Goal: Task Accomplishment & Management: Complete application form

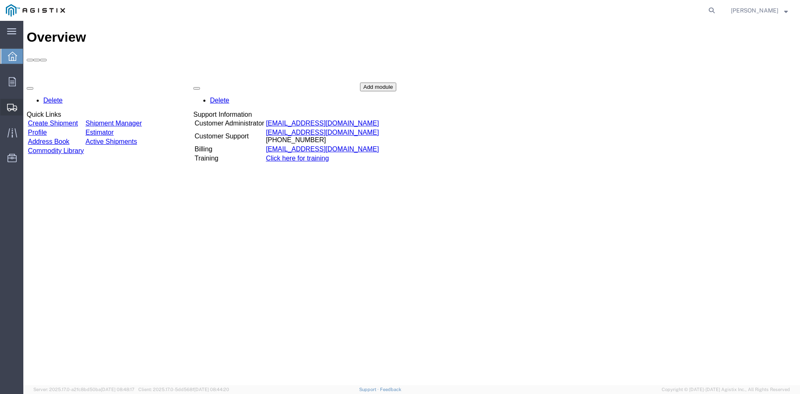
click at [0, 0] on span "Create from Template" at bounding box center [0, 0] width 0 height 0
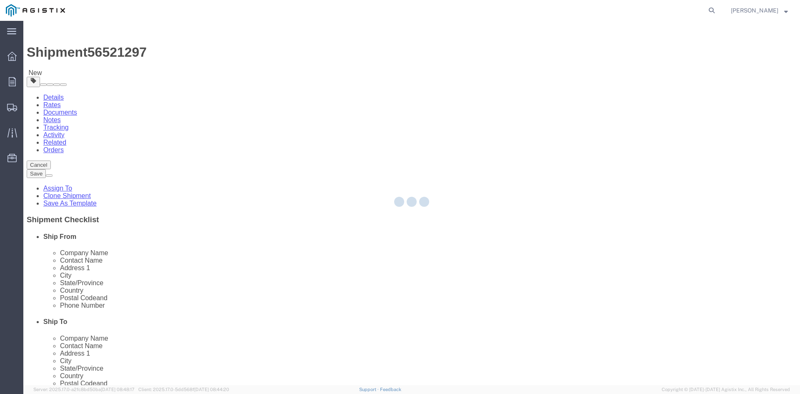
select select
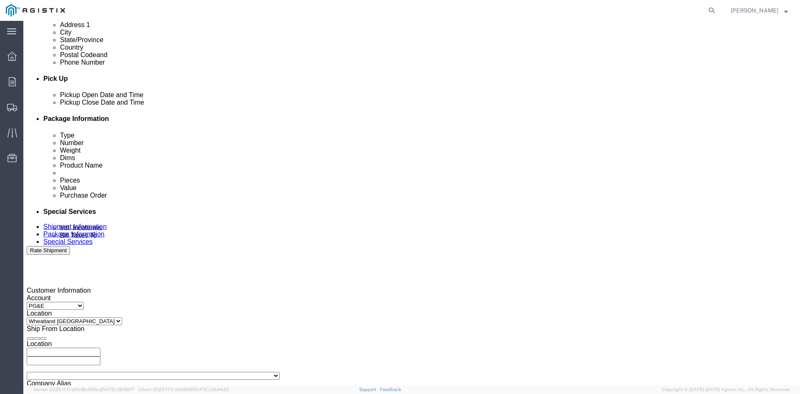
scroll to position [333, 0]
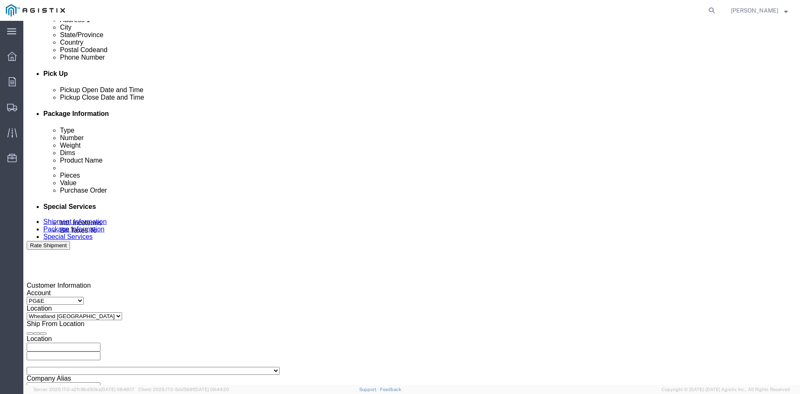
click div "[DATE] 9:01 AM"
click button "Apply"
click div "[DATE] 10:01 AM"
click button "Apply"
click div
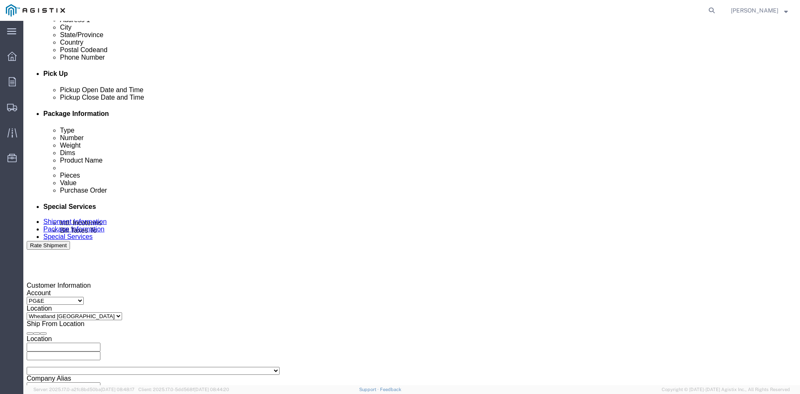
click button "Apply"
click div
click button "Apply"
click input "3501322691"
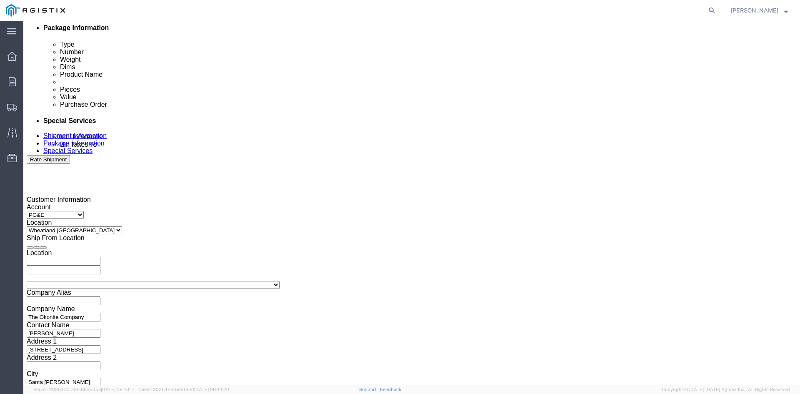
scroll to position [420, 0]
type input "3501412504"
click button "Continue"
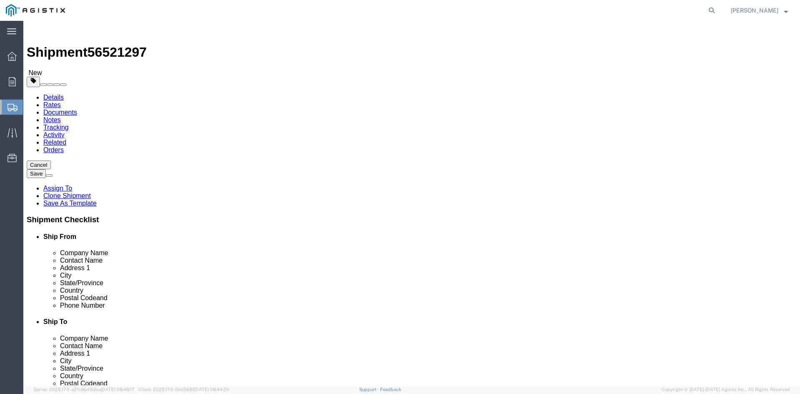
click input "41860.00"
type input "4"
type input "39570"
click dd "8.00 Each"
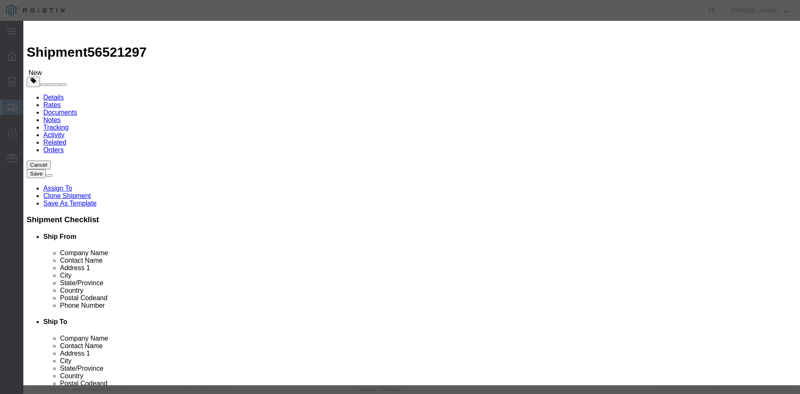
click input "111933.00"
type input "1"
type input "125776"
drag, startPoint x: 247, startPoint y: 126, endPoint x: 346, endPoint y: 137, distance: 99.8
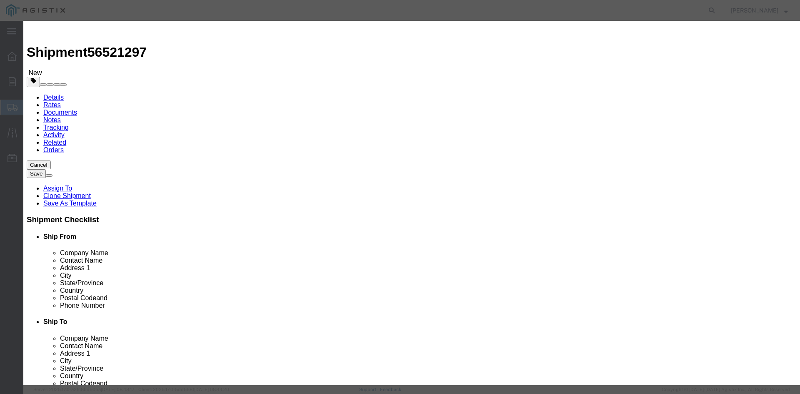
click textarea "THIS LOAD REQUIRES 8 CHAINS AND 4 SETS OF COIL RACKS. ADVANCED PICKUP NOTIFICAT…"
click textarea
paste textarea "THIS LOAD REQUIRES 8 CHAINS AND 4 SETS OF COIL RACKS. ADVANCED PICKUP NOTIFICAT…"
type textarea "THIS LOAD REQUIRES 8 CHAINS AND 4 SETS OF COIL RACKS. ADVANCED PICKUP NOTIFICAT…"
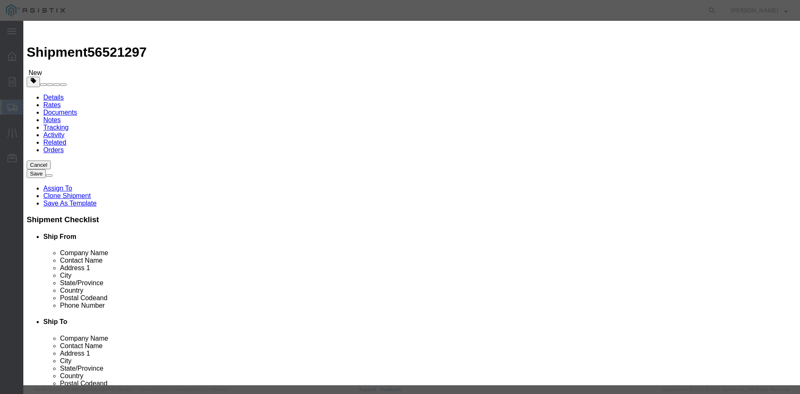
click button "Save & Close"
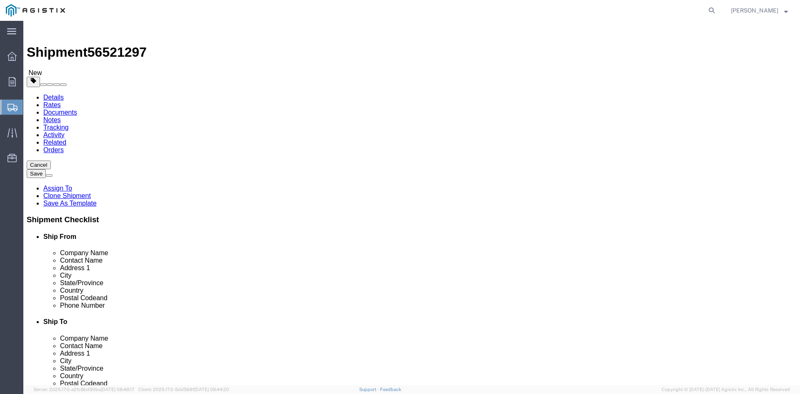
click button "Rate Shipment"
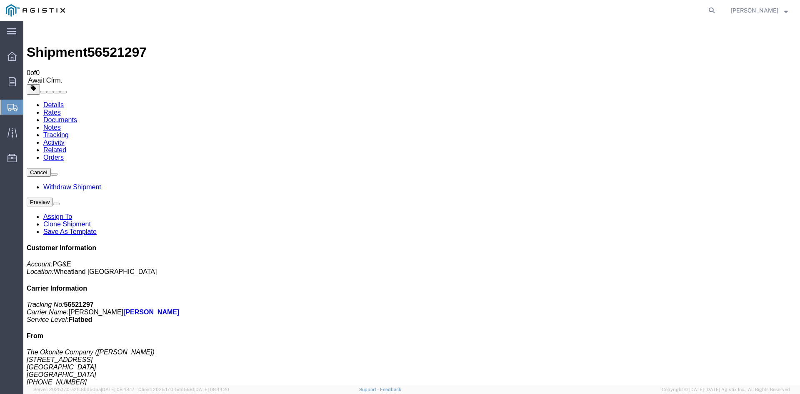
click at [0, 0] on span "Create from Template" at bounding box center [0, 0] width 0 height 0
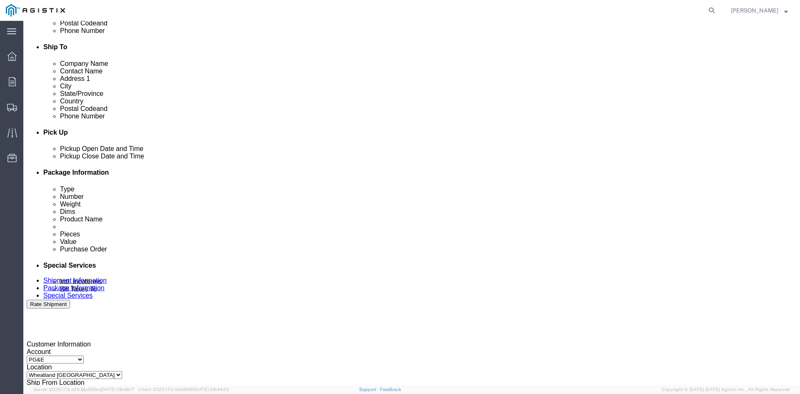
scroll to position [292, 0]
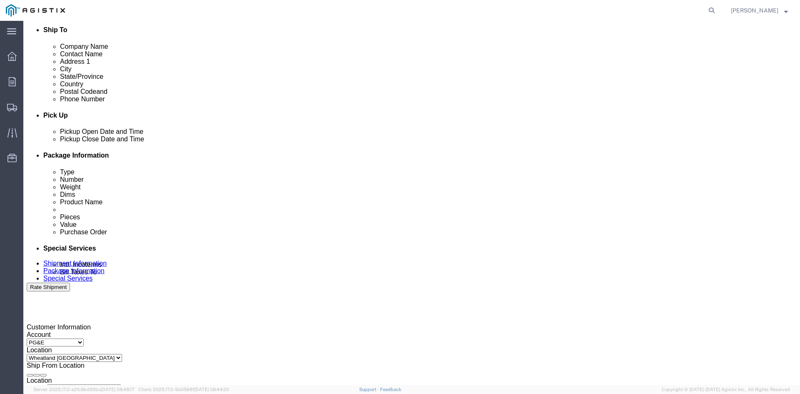
click div "[DATE] 9:04 AM"
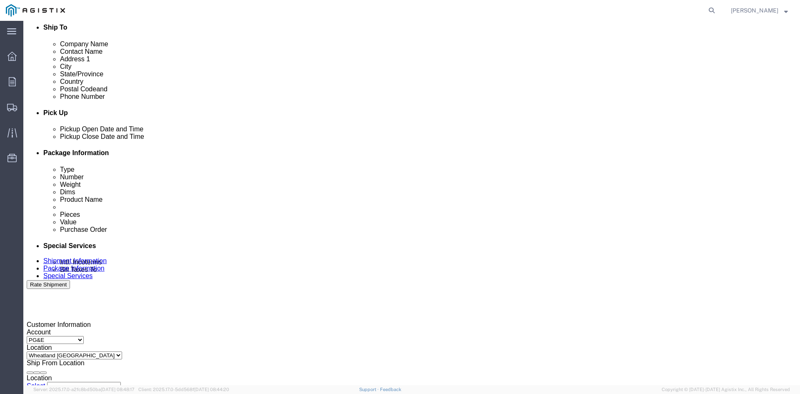
click button "Apply"
click div "[DATE] 10:04 AM"
click button "Apply"
click div
click button "Apply"
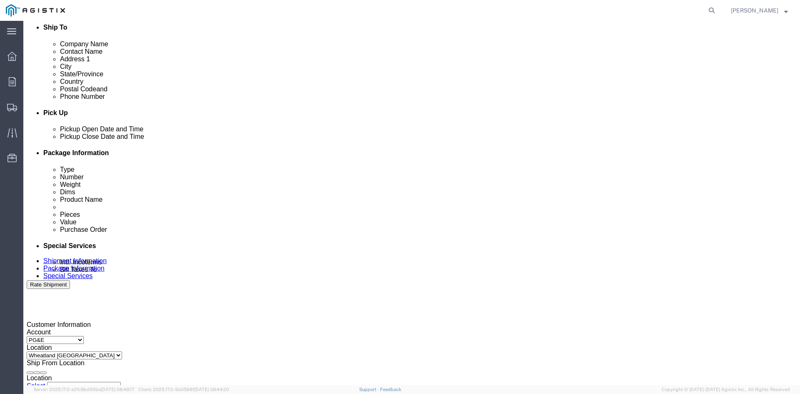
click div
click button "Apply"
click input "3501322691"
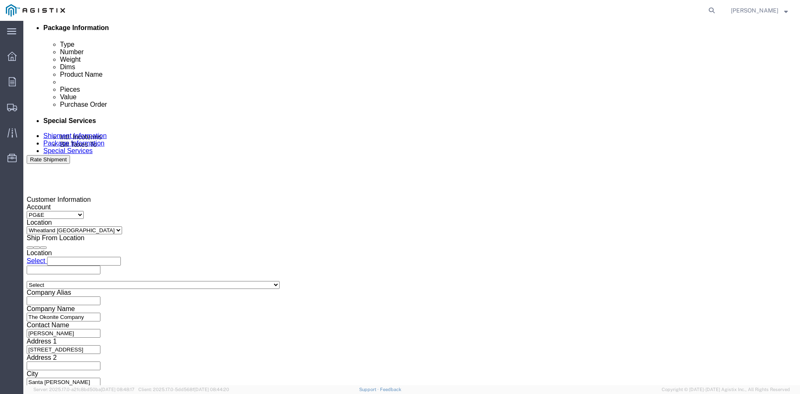
scroll to position [420, 0]
type input "3501410804"
click button "Continue"
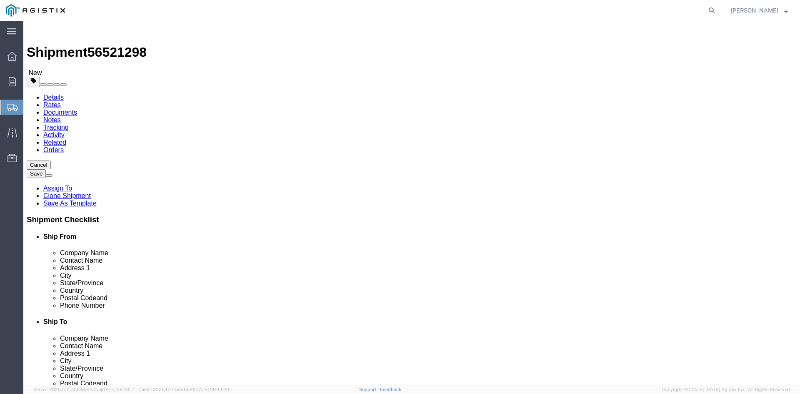
click input "41860.00"
type input "4"
type input "41570"
click dd "8.00 Each"
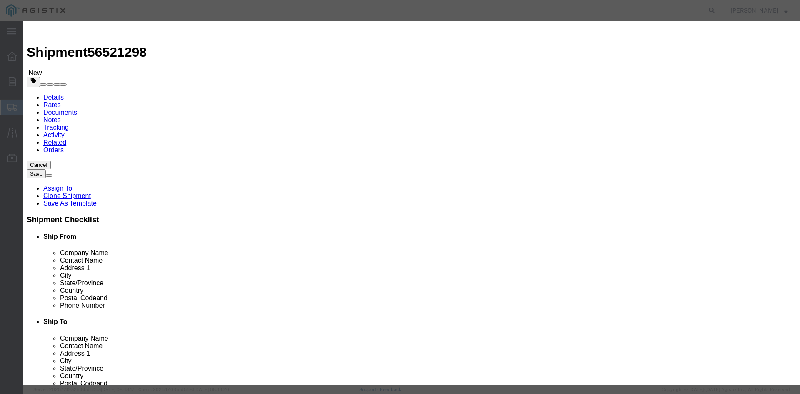
click input "111933.00"
type input "1"
type input "143496"
click textarea
paste textarea "THIS LOAD REQUIRES 8 CHAINS AND 4 SETS OF COIL RACKS. ADVANCED PICKUP NOTIFICAT…"
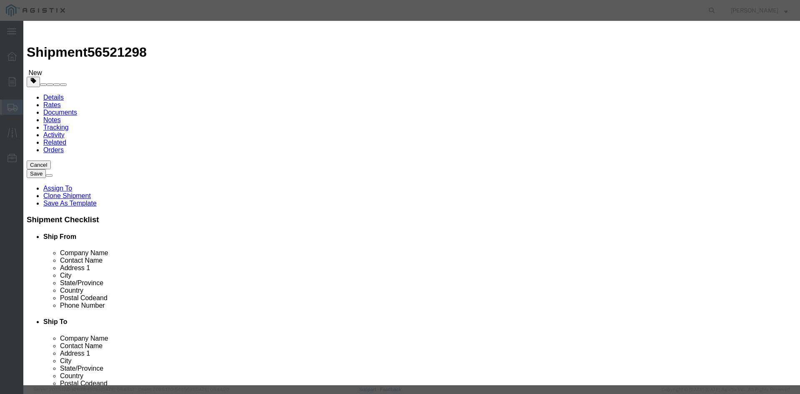
scroll to position [7, 0]
type textarea "THIS LOAD REQUIRES 8 CHAINS AND 4 SETS OF COIL RACKS. ADVANCED PICKUP NOTIFICAT…"
click button "Save & Close"
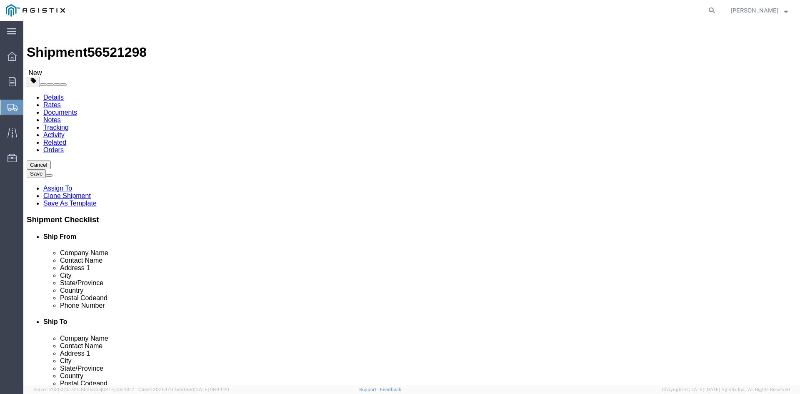
click button "Rate Shipment"
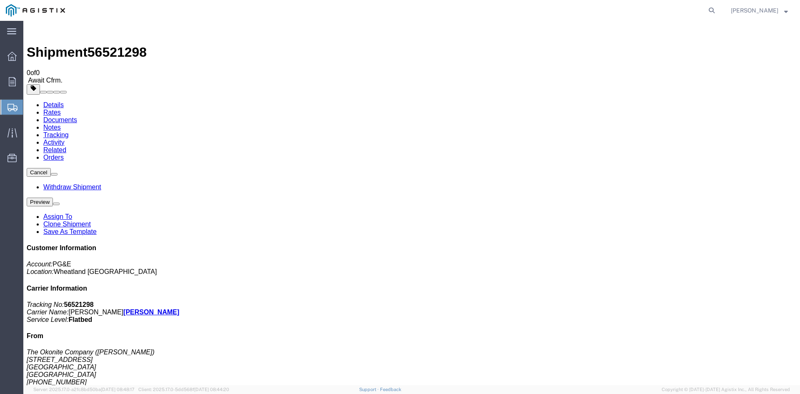
click at [0, 0] on span "Create Shipment" at bounding box center [0, 0] width 0 height 0
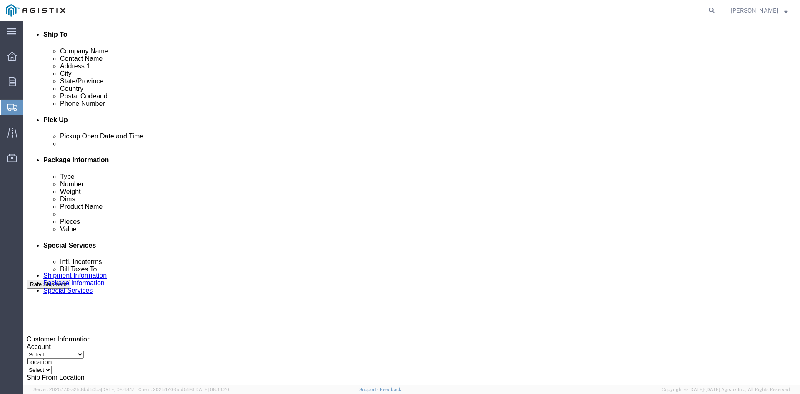
scroll to position [292, 0]
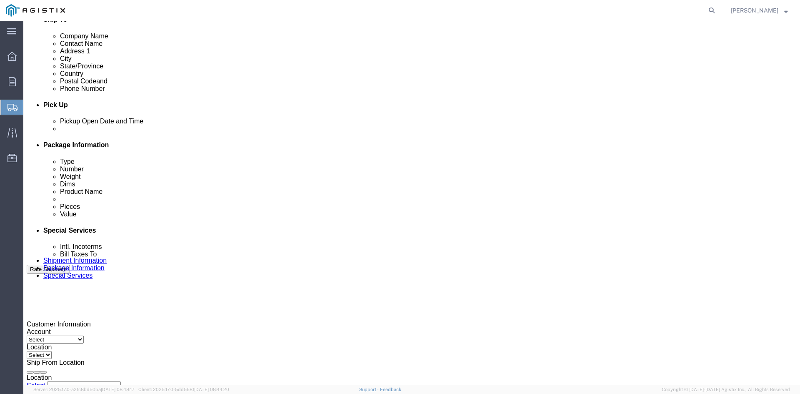
click div "[DATE] 9:00 AM"
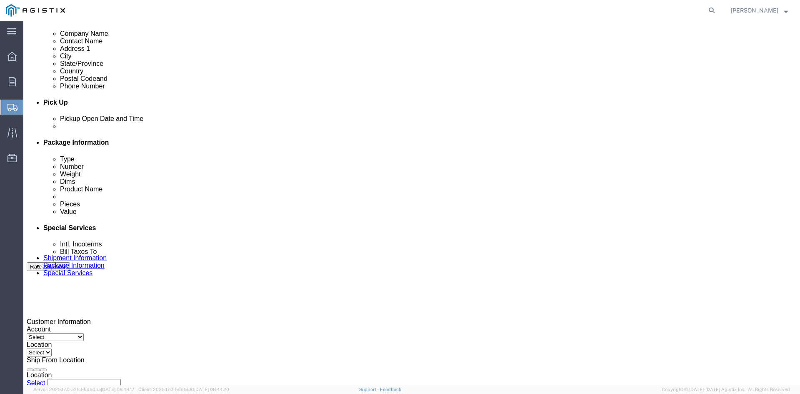
click button "Apply"
click div "[DATE] 10:00 AM"
click button "Apply"
click div
click button "Apply"
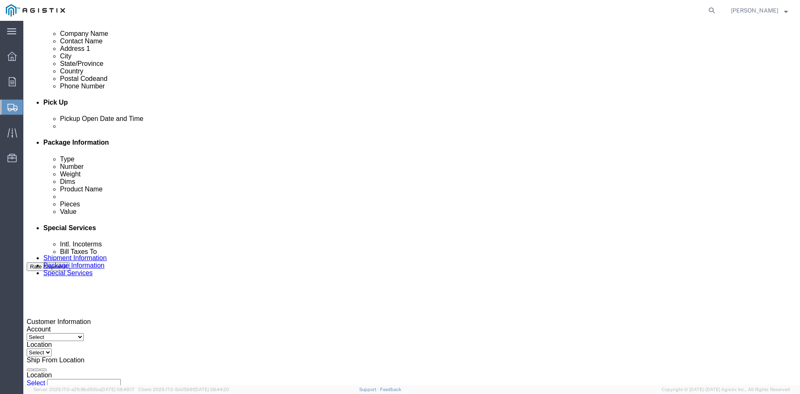
click div
click button "Apply"
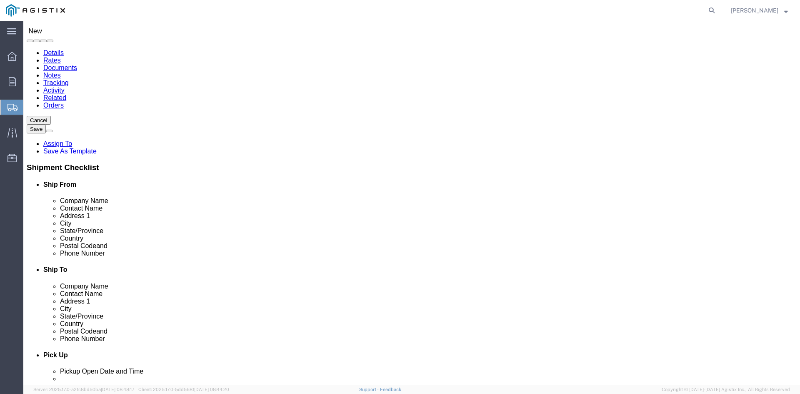
scroll to position [0, 0]
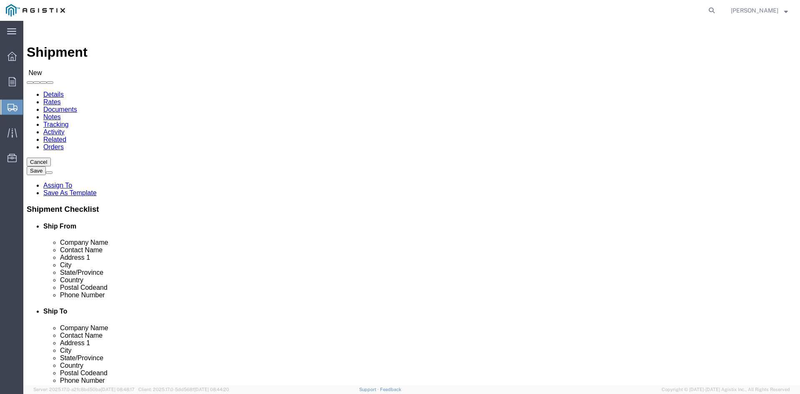
click button "Cancel"
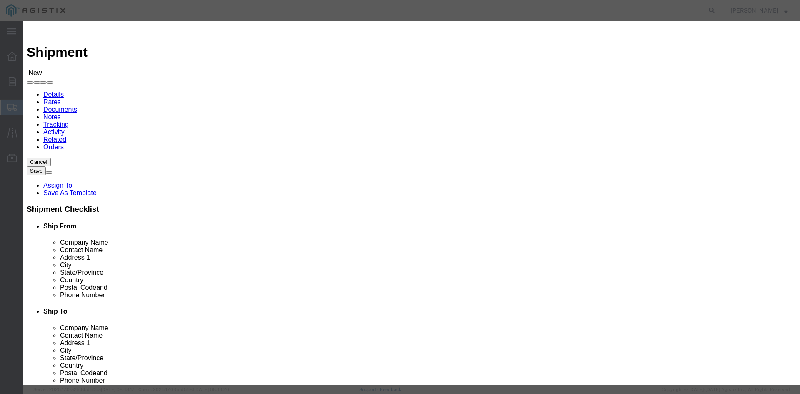
click button "Yes"
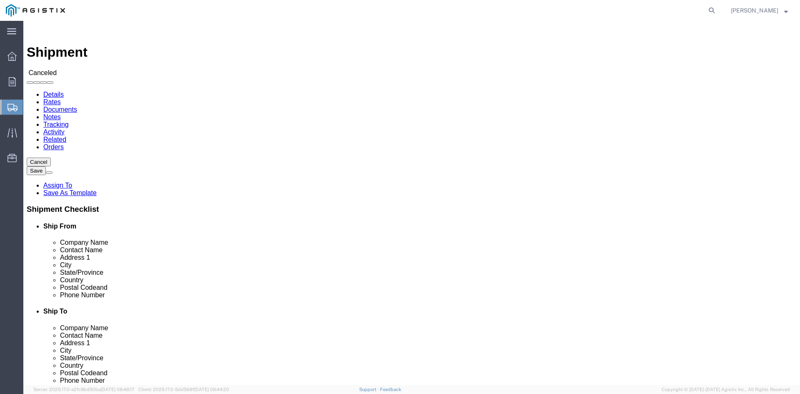
click div
click at [10, 105] on icon at bounding box center [13, 108] width 10 height 8
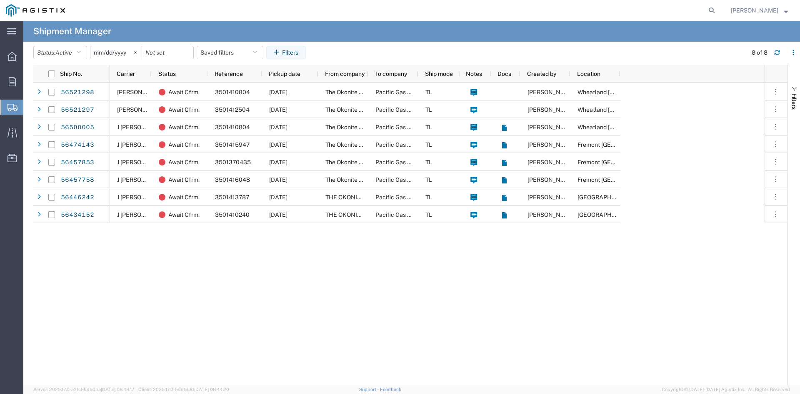
click at [0, 0] on span "Create from Template" at bounding box center [0, 0] width 0 height 0
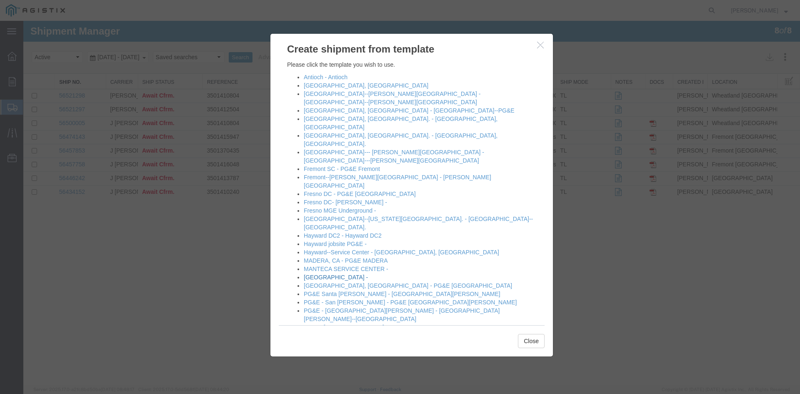
click at [312, 274] on link "[GEOGRAPHIC_DATA] -" at bounding box center [336, 277] width 64 height 7
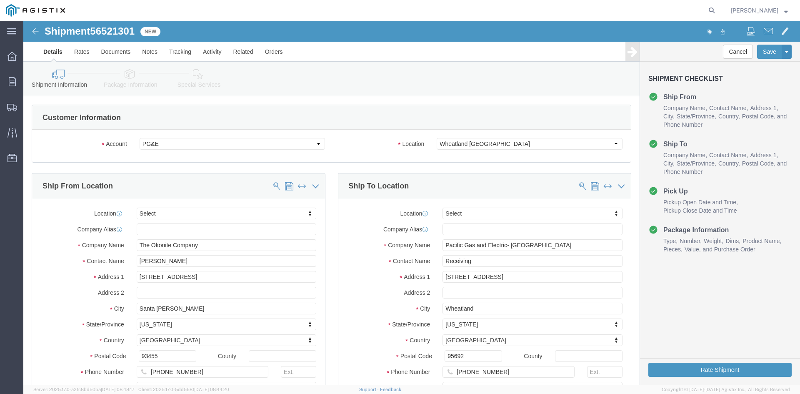
select select
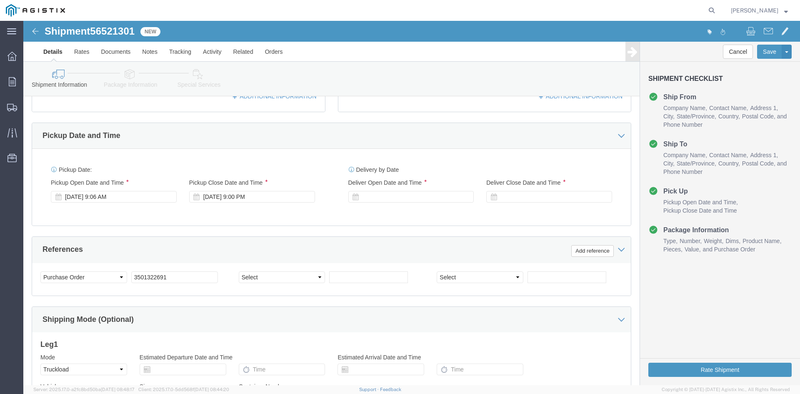
scroll to position [333, 0]
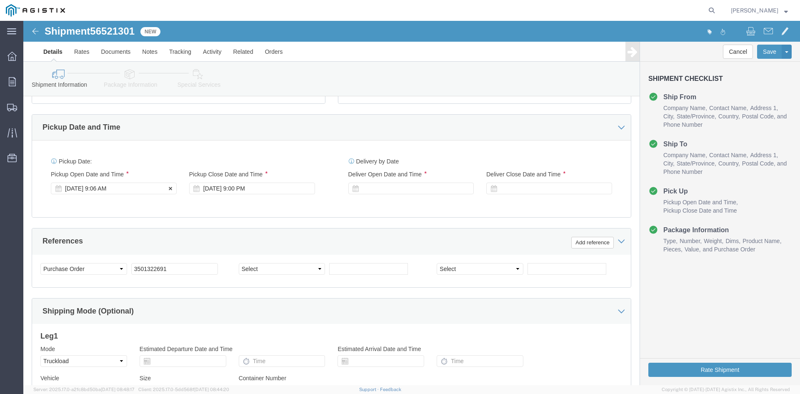
click div "[DATE] 9:06 AM"
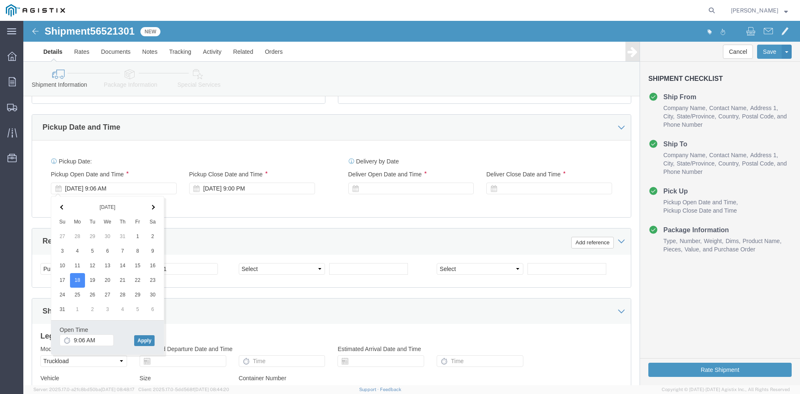
click button "Apply"
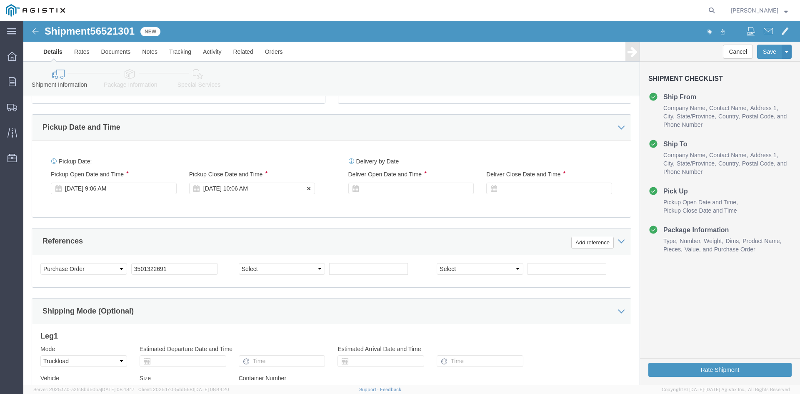
click div "[DATE] 10:06 AM"
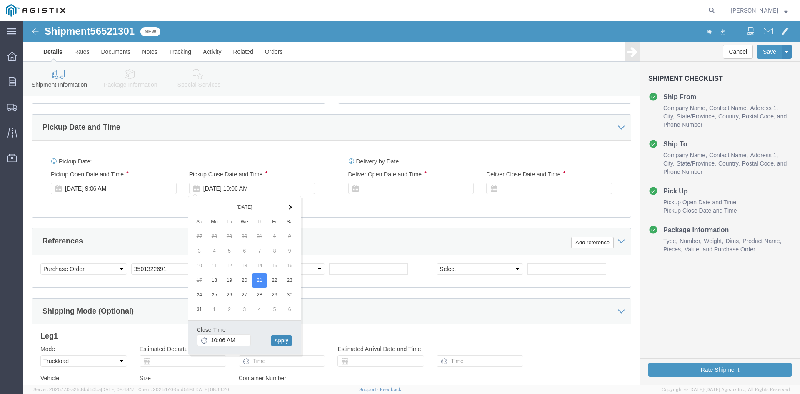
click button "Apply"
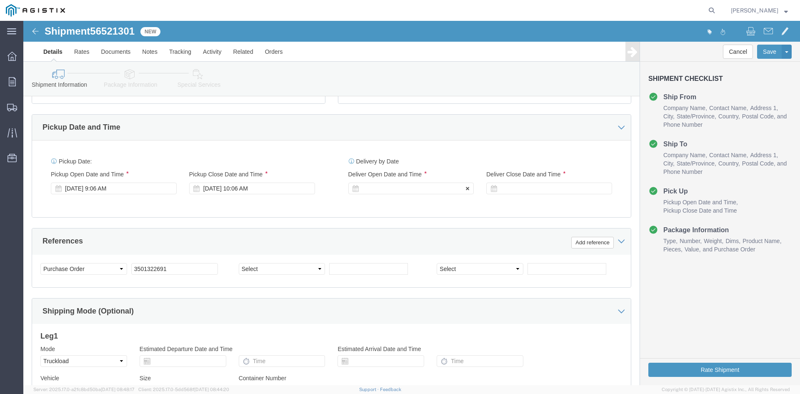
click div
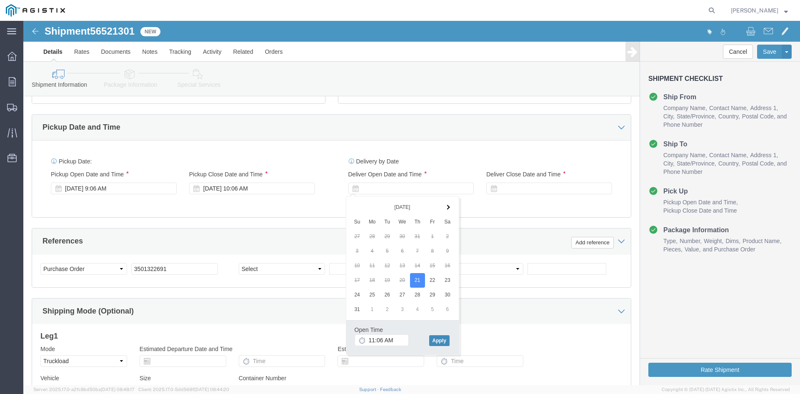
drag, startPoint x: 414, startPoint y: 321, endPoint x: 462, endPoint y: 282, distance: 61.7
click button "Apply"
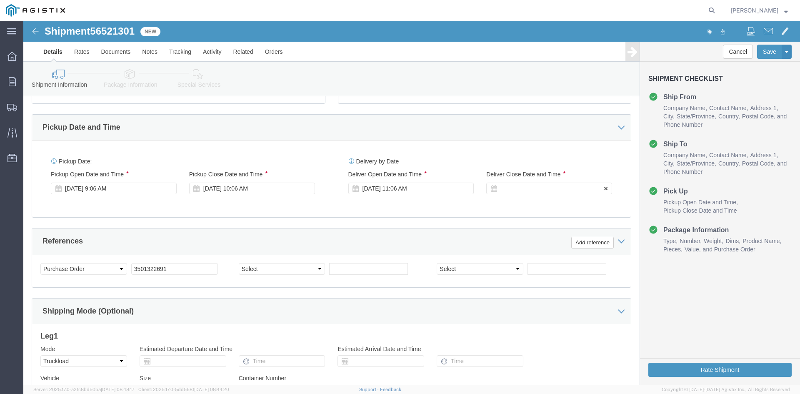
click div
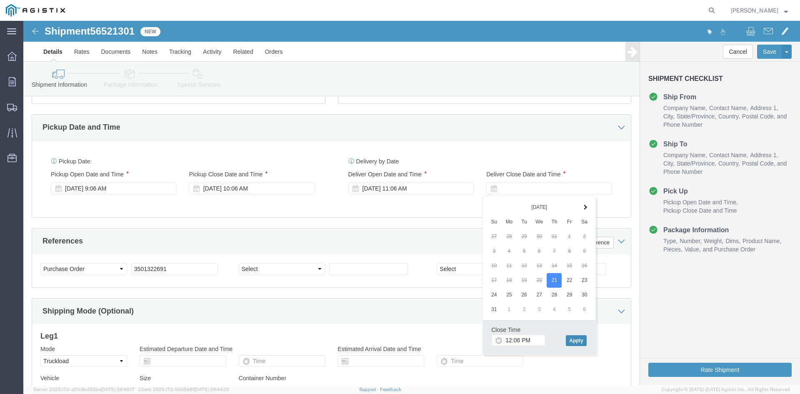
click button "Apply"
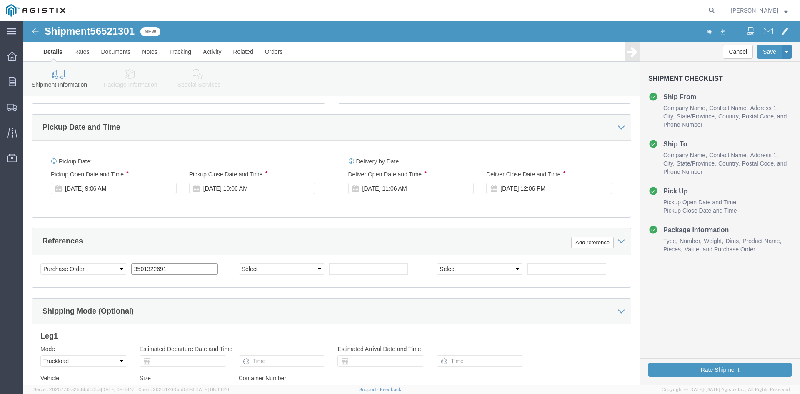
click input "3501322691"
type input "3501412504"
click select "Select Account Type Activity ID Airline Appointment Number ASN Batch Request # …"
select select "CUSTREF"
click select "Select Account Type Activity ID Airline Appointment Number ASN Batch Request # …"
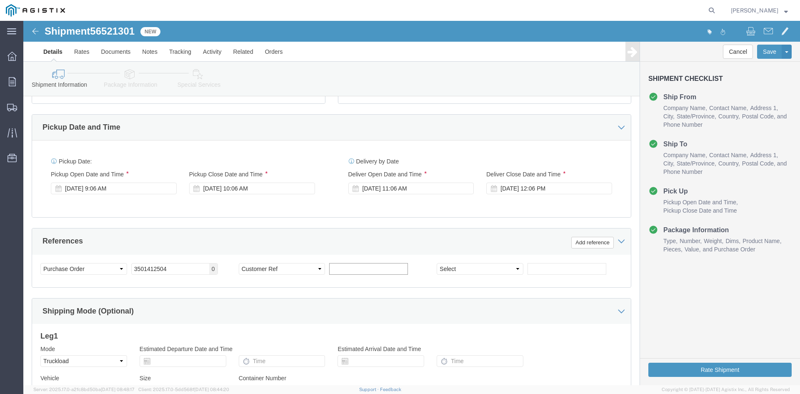
click input "text"
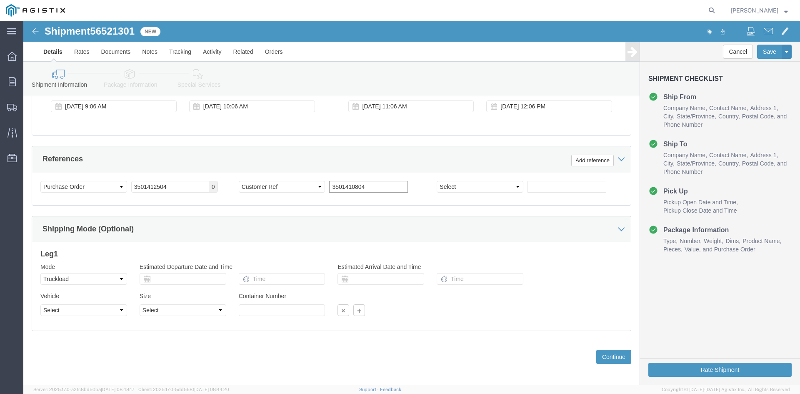
scroll to position [420, 0]
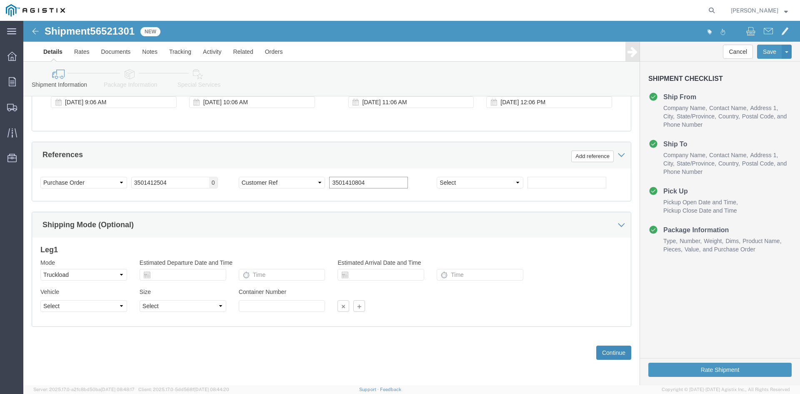
type input "3501410804"
click button "Continue"
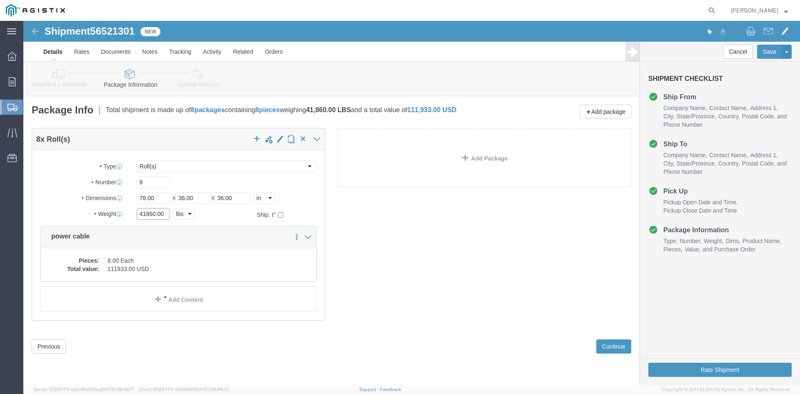
click input "41860.00"
type input "4"
type input "39970"
click dd "111933.00 USD"
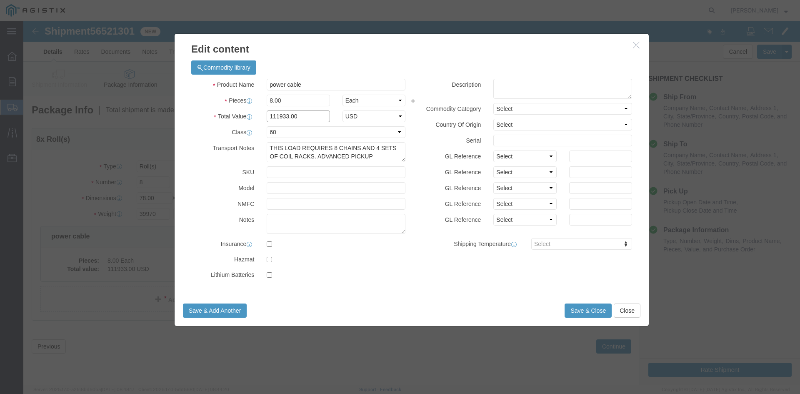
click input "111933.00"
type input "1"
type input "128428"
click textarea
paste textarea "THIS LOAD REQUIRES 8 CHAINS AND 4 SETS OF COIL RACKS. ADVANCED PICKUP NOTIFICAT…"
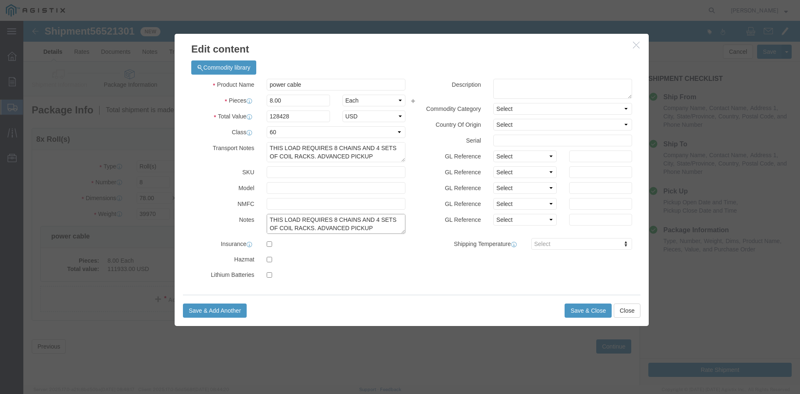
scroll to position [7, 0]
type textarea "THIS LOAD REQUIRES 8 CHAINS AND 4 SETS OF COIL RACKS. ADVANCED PICKUP NOTIFICAT…"
click button "Save & Close"
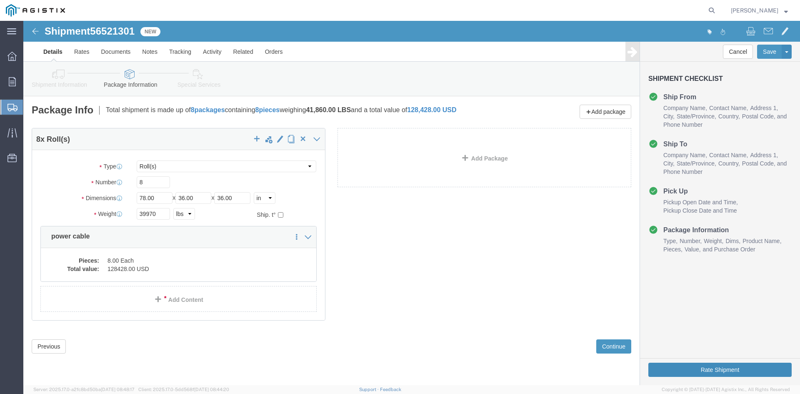
click button "Rate Shipment"
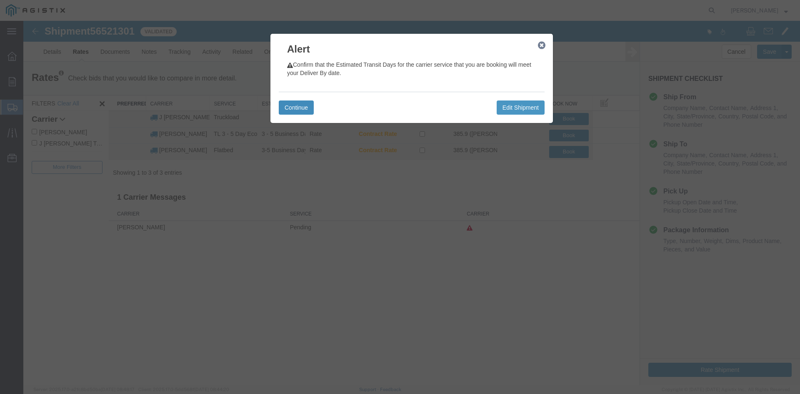
click at [302, 107] on button "Continue" at bounding box center [296, 107] width 35 height 14
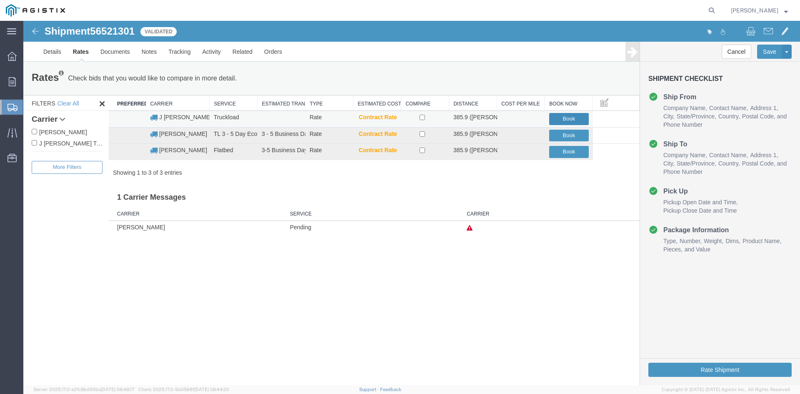
click at [568, 119] on button "Book" at bounding box center [569, 119] width 40 height 12
